Goal: Task Accomplishment & Management: Manage account settings

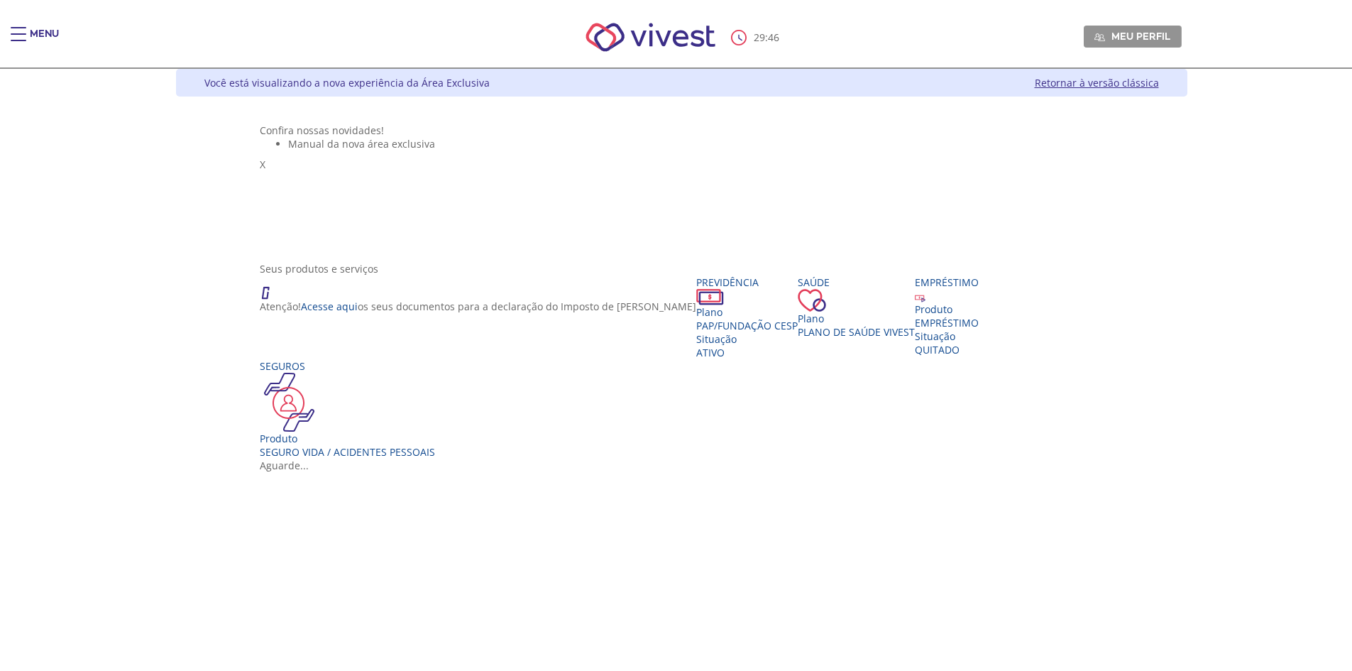
click at [31, 33] on div "Menu" at bounding box center [44, 41] width 29 height 28
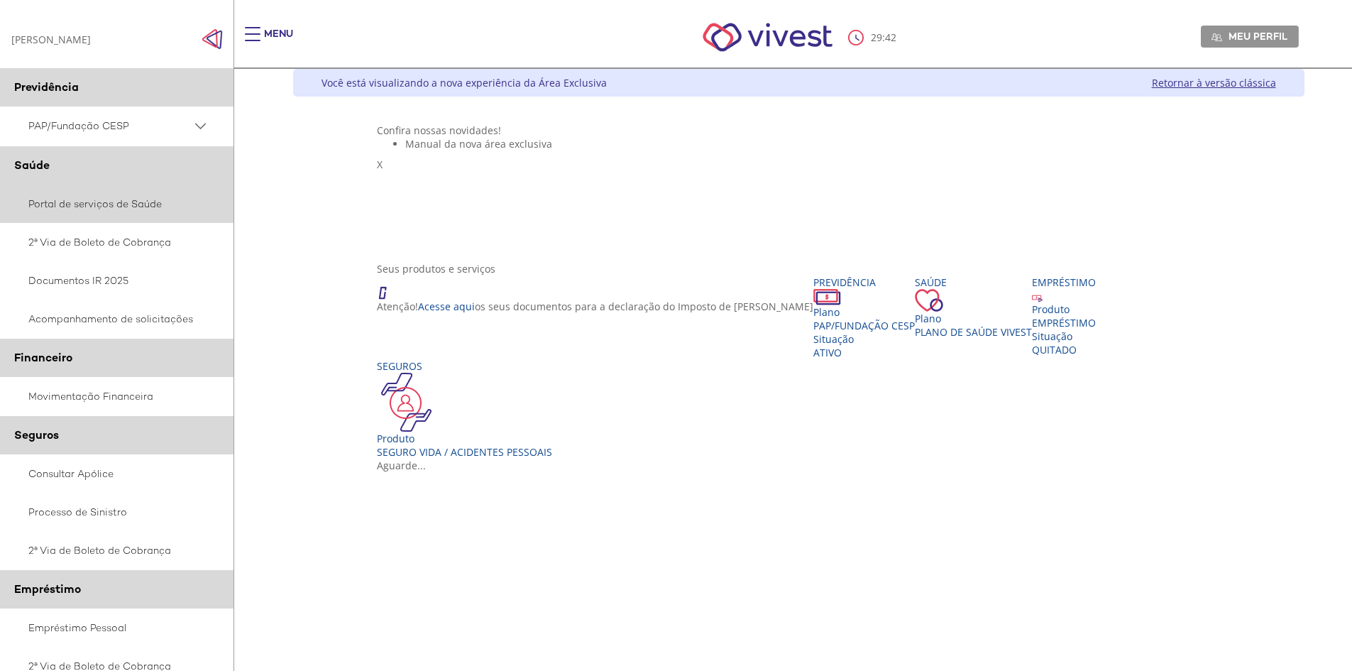
click at [92, 207] on link "Portal de serviços de Saúde" at bounding box center [117, 204] width 234 height 38
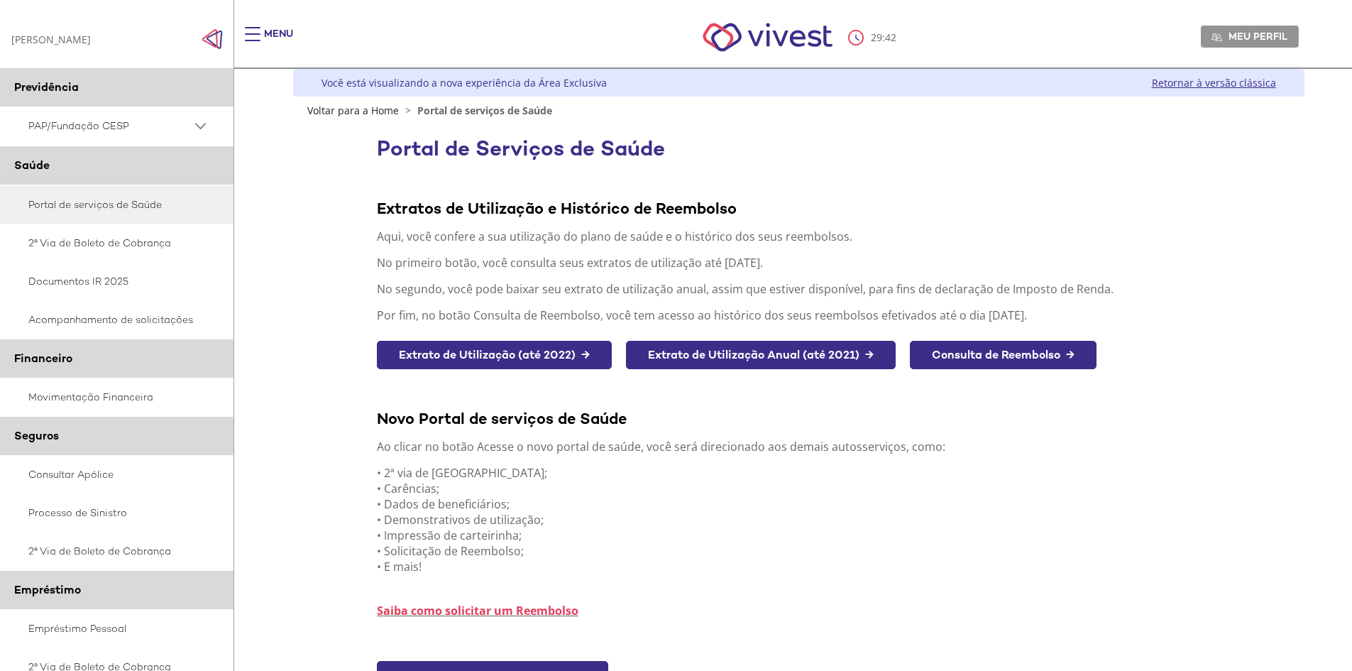
click at [208, 35] on img "Click to close side navigation." at bounding box center [212, 38] width 21 height 21
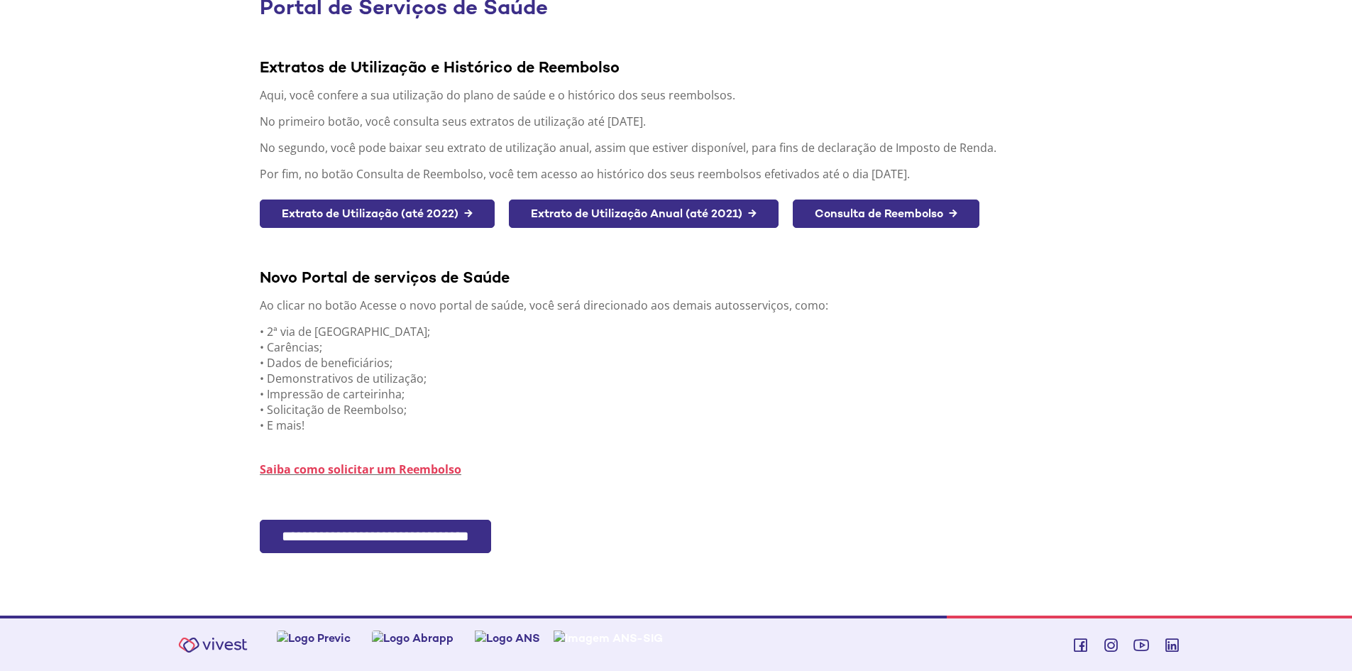
scroll to position [142, 0]
click at [384, 540] on input "**********" at bounding box center [375, 535] width 231 height 33
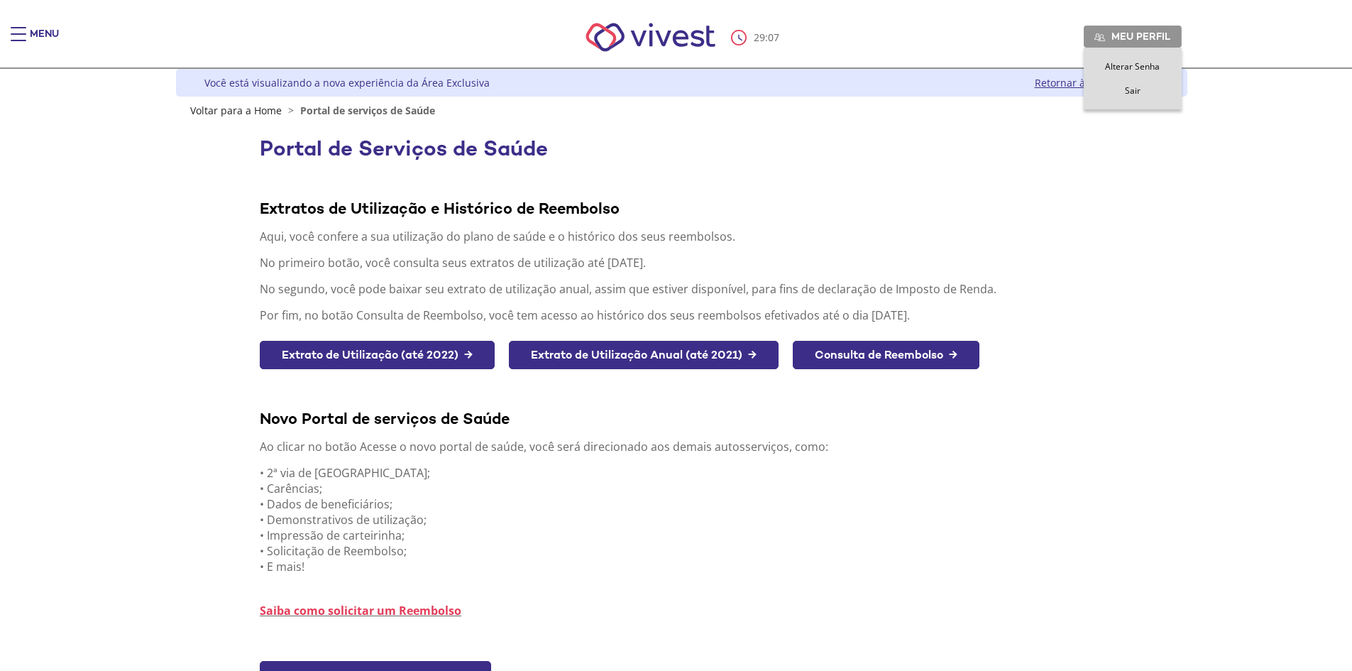
click at [1141, 29] on link "Meu perfil" at bounding box center [1133, 36] width 98 height 21
click at [1130, 92] on span "Sair" at bounding box center [1133, 90] width 16 height 12
